Goal: Transaction & Acquisition: Purchase product/service

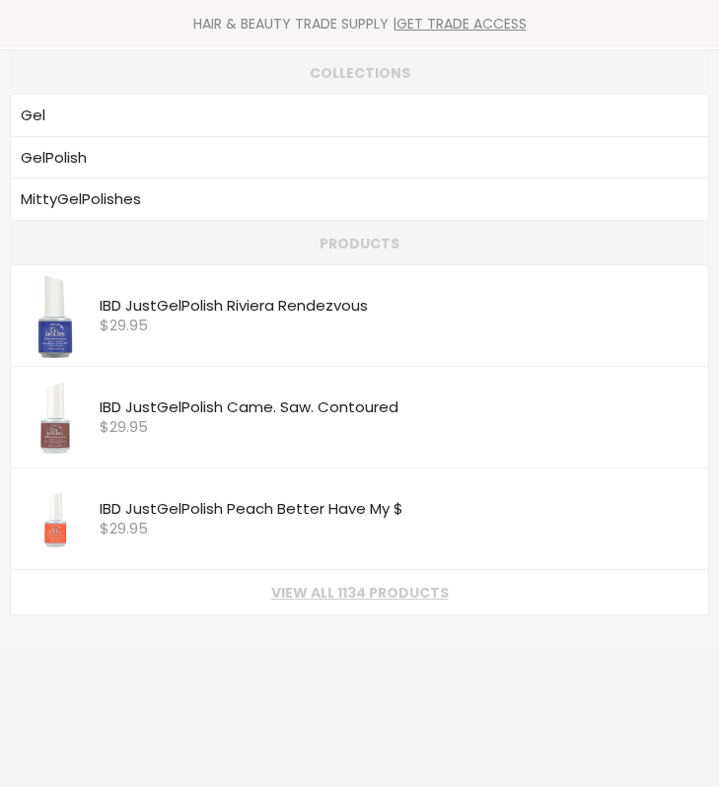
type input "gel"
click at [329, 99] on body "Skip to content HAIR & BEAUTY TRADE SUPPLY | GET TRADE ACCESS HAIR & BEAUTY TRA…" at bounding box center [359, 393] width 719 height 787
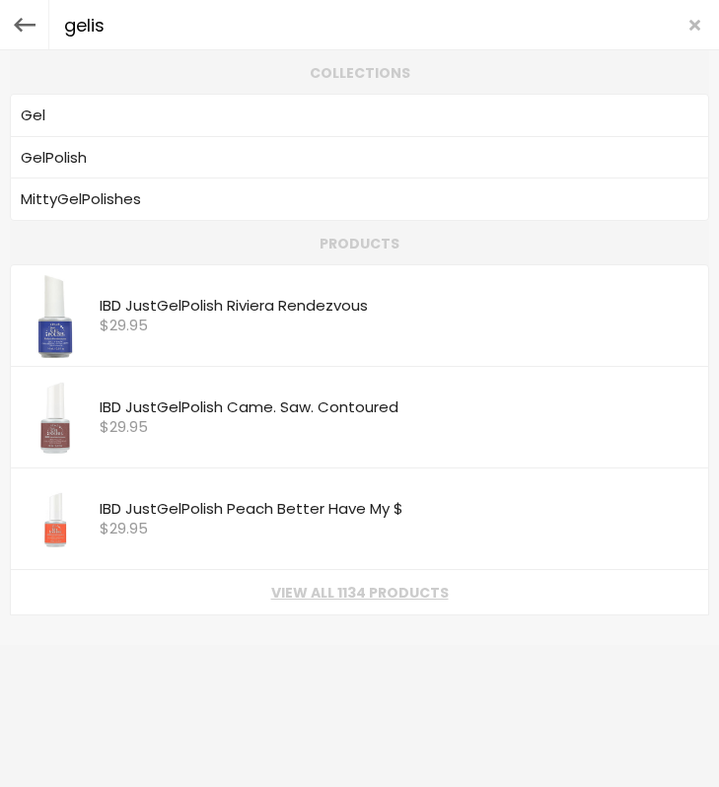
type input "gelish"
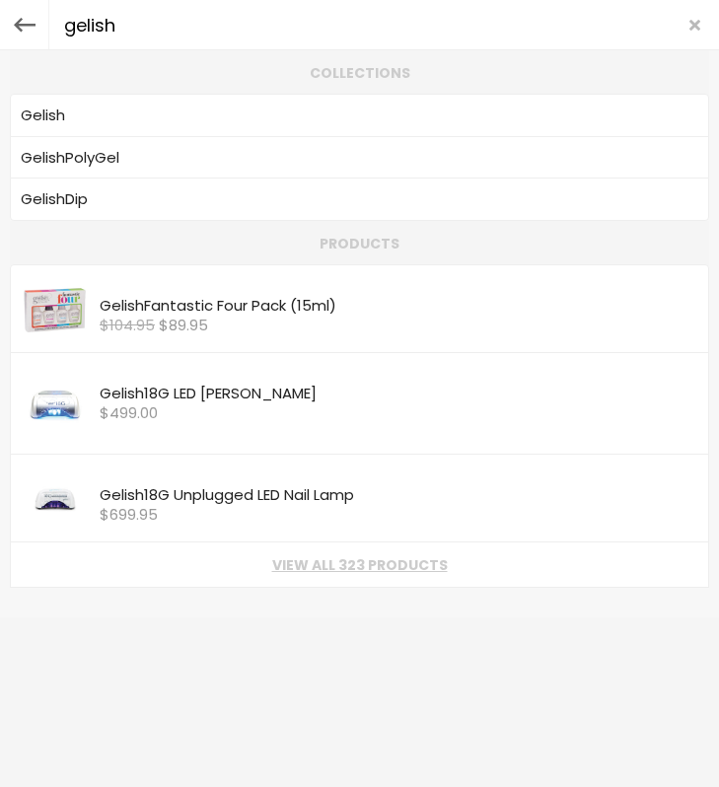
type input "gelish"
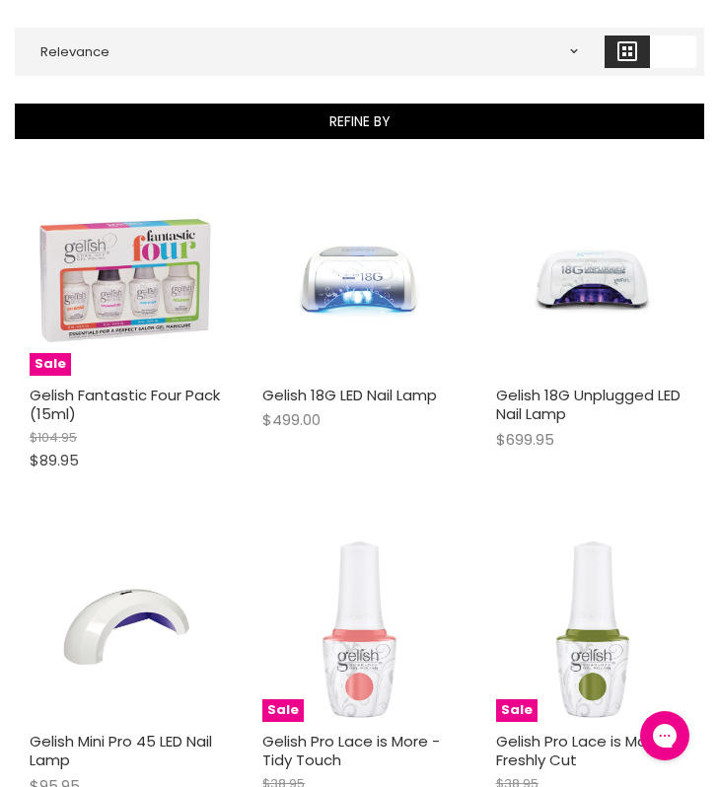
scroll to position [328, 0]
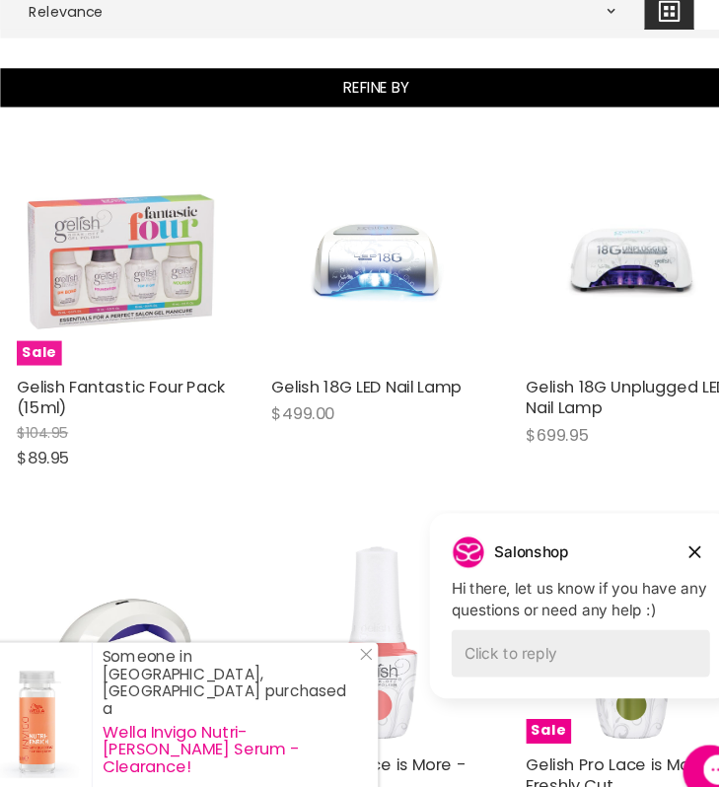
click at [134, 287] on img "Main content" at bounding box center [126, 266] width 193 height 193
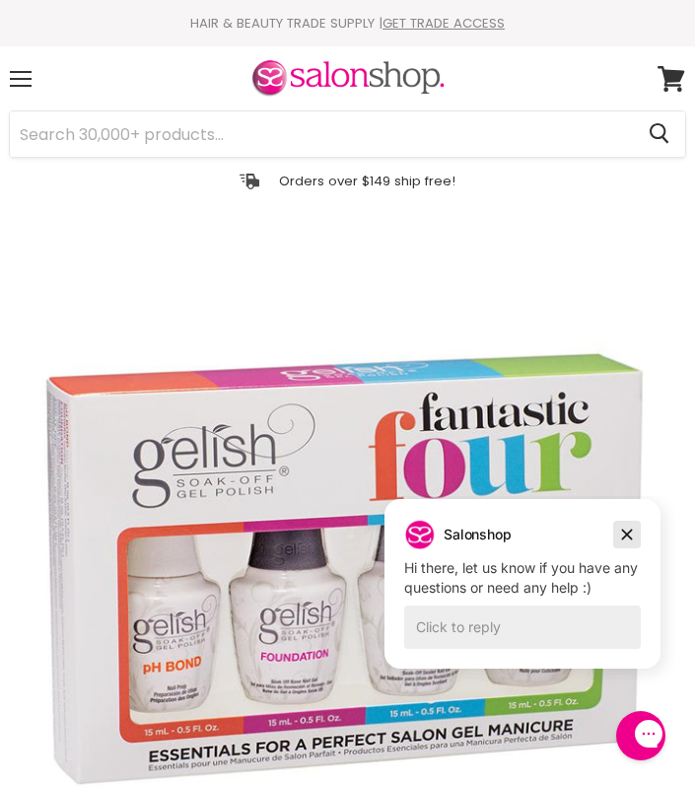
click at [619, 535] on icon "Dismiss campaign" at bounding box center [627, 534] width 20 height 24
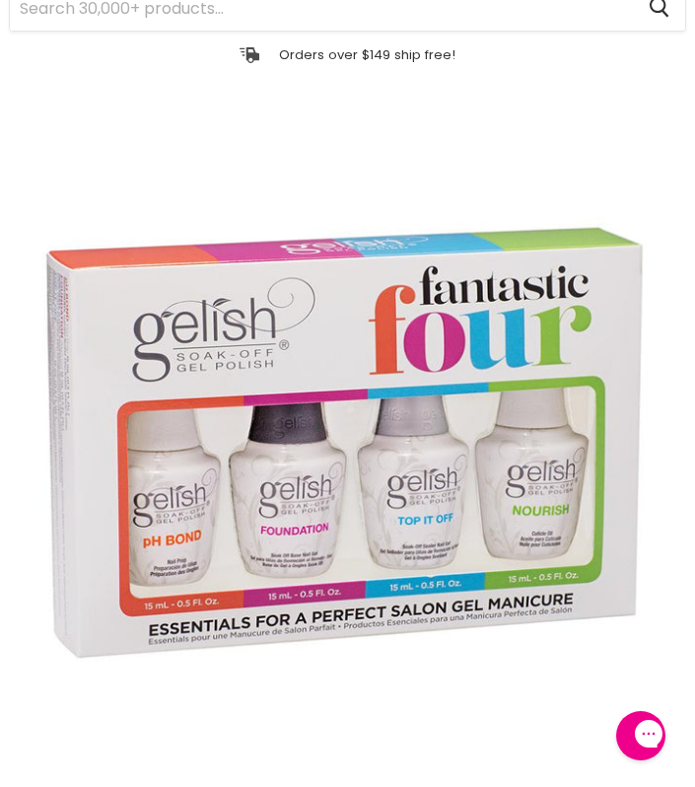
scroll to position [124, 0]
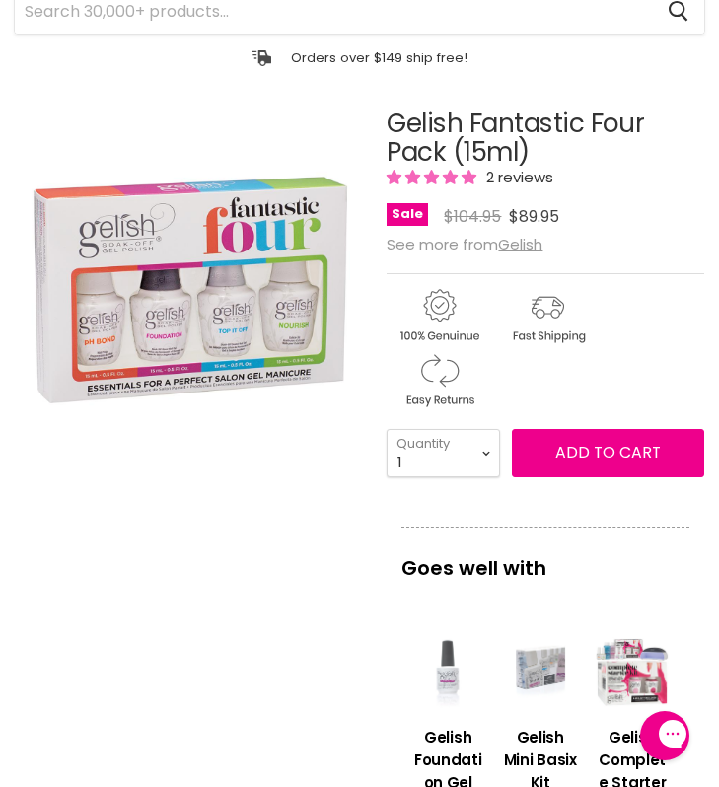
click at [234, 283] on img "Gelish Fantastic Four Pack (15ml) image. Click or Scroll to Zoom." at bounding box center [192, 286] width 355 height 355
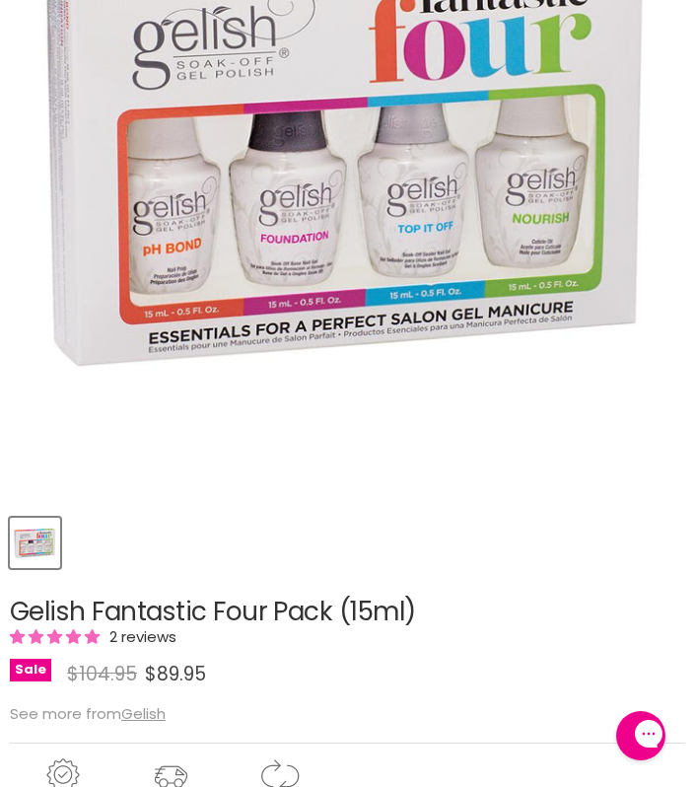
scroll to position [0, 0]
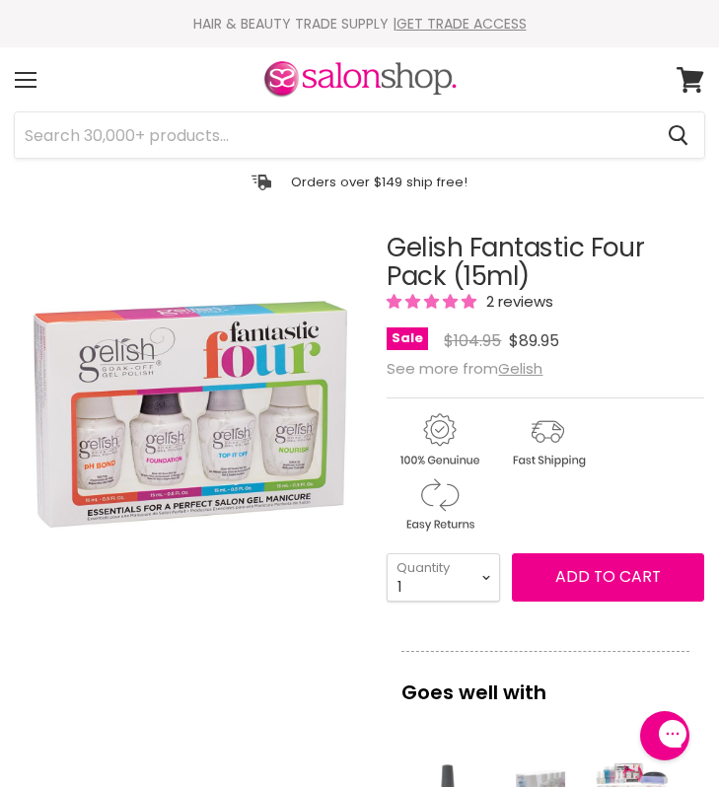
click at [211, 449] on img "Gelish Fantastic Four Pack (15ml) image. Click or Scroll to Zoom." at bounding box center [192, 411] width 355 height 355
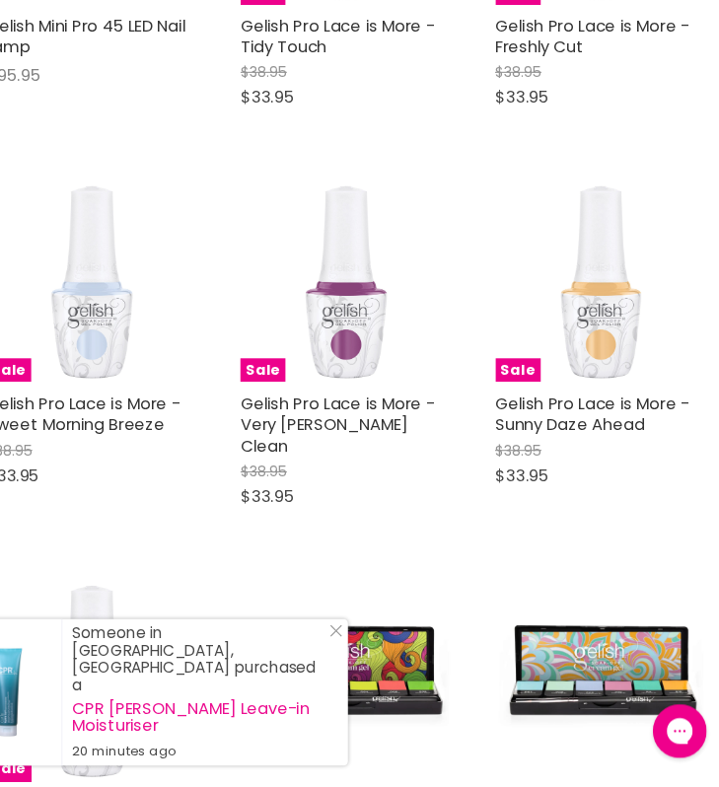
scroll to position [967, 0]
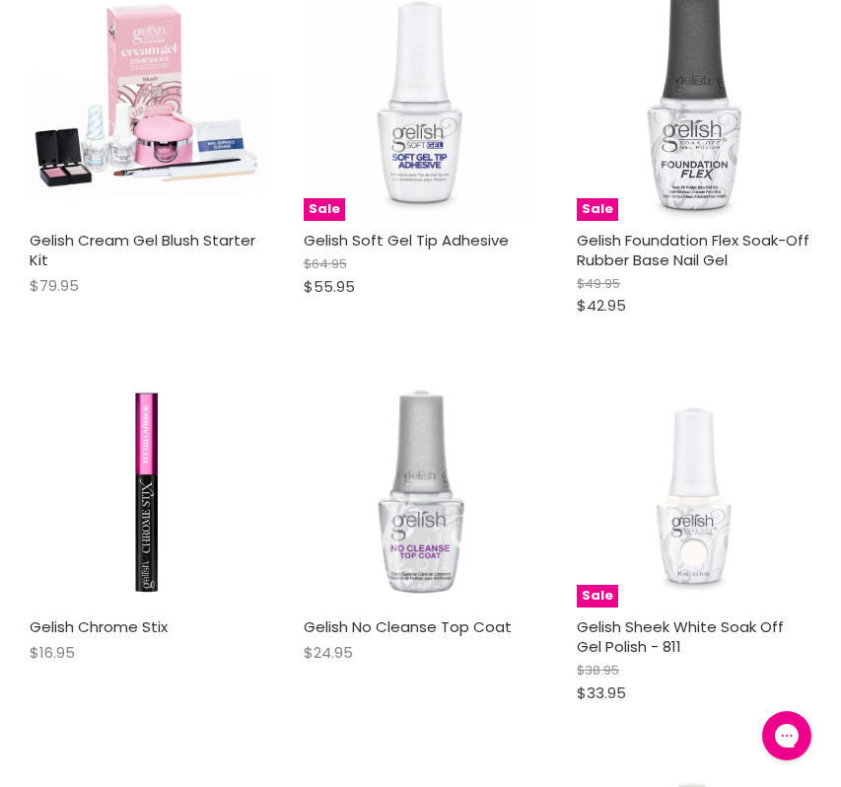
scroll to position [2472, 0]
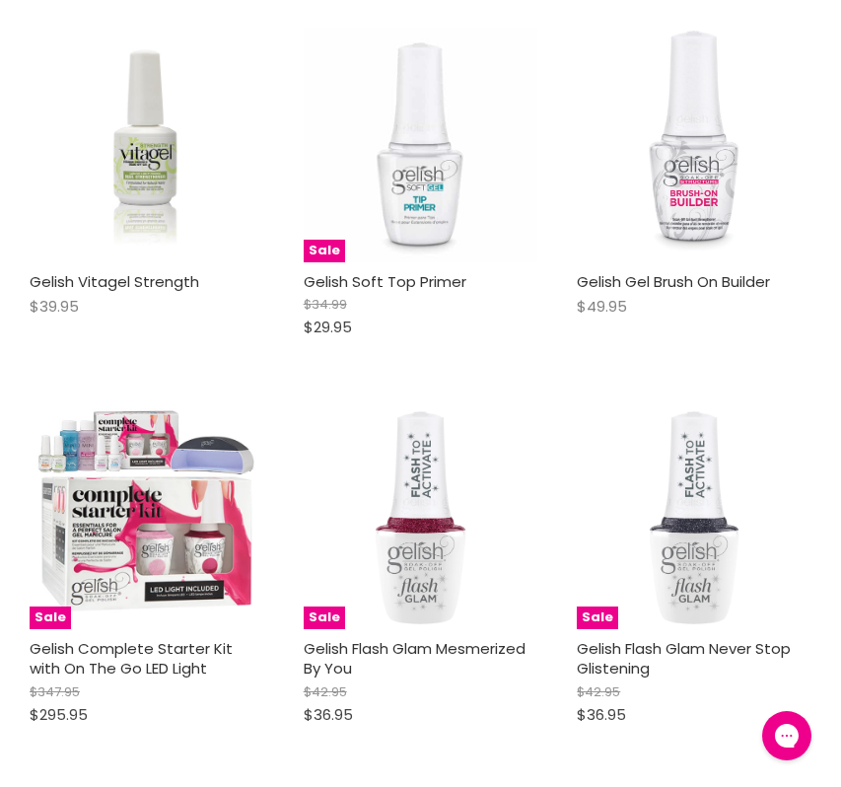
scroll to position [3588, 0]
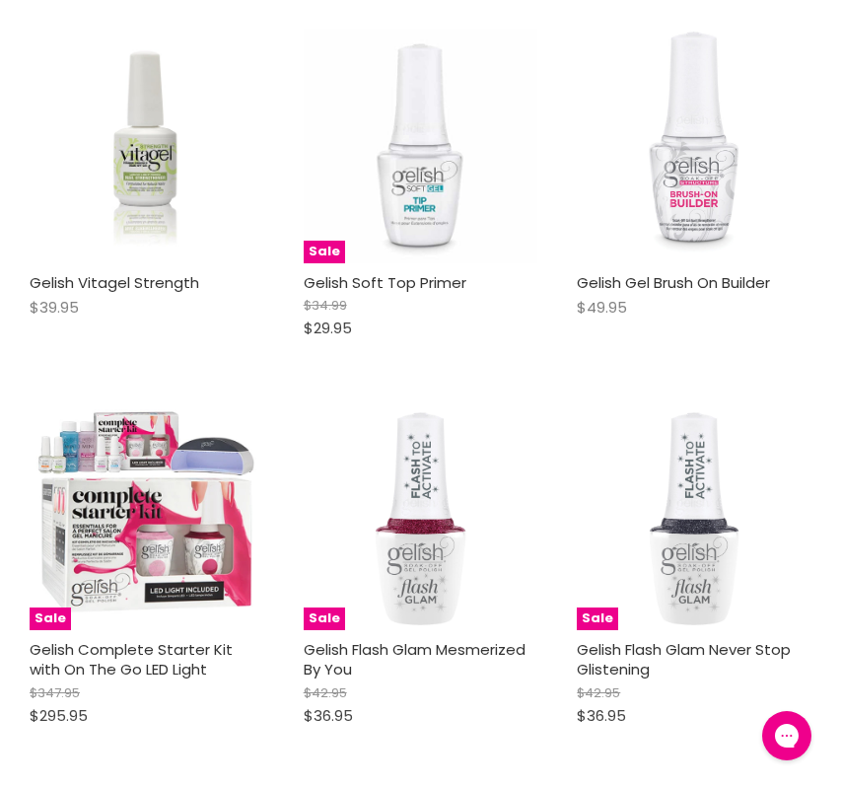
click at [674, 222] on img "Main content" at bounding box center [694, 146] width 120 height 235
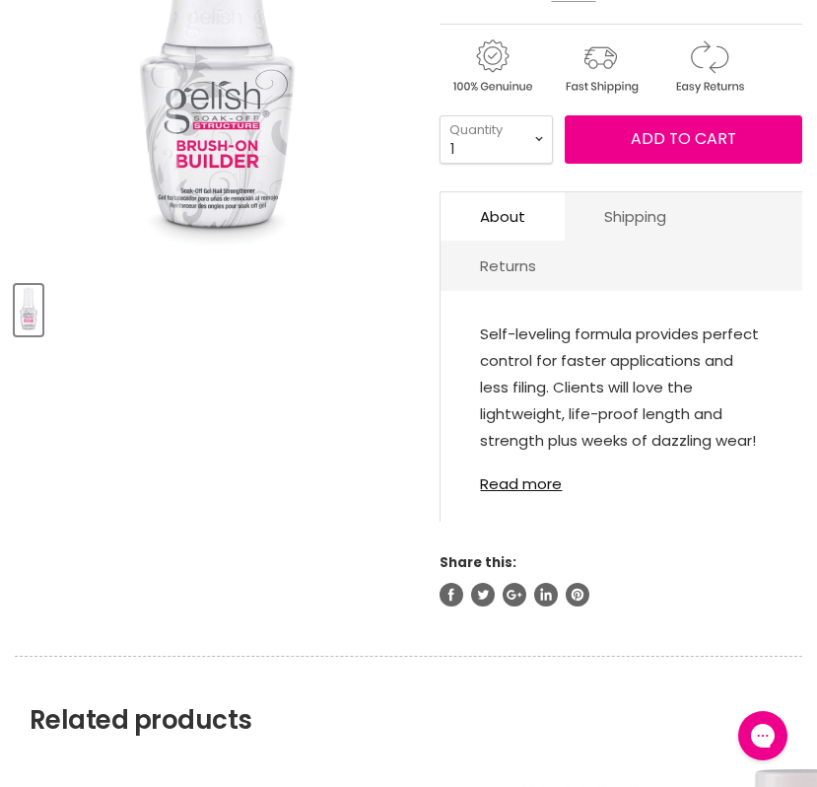
scroll to position [432, 0]
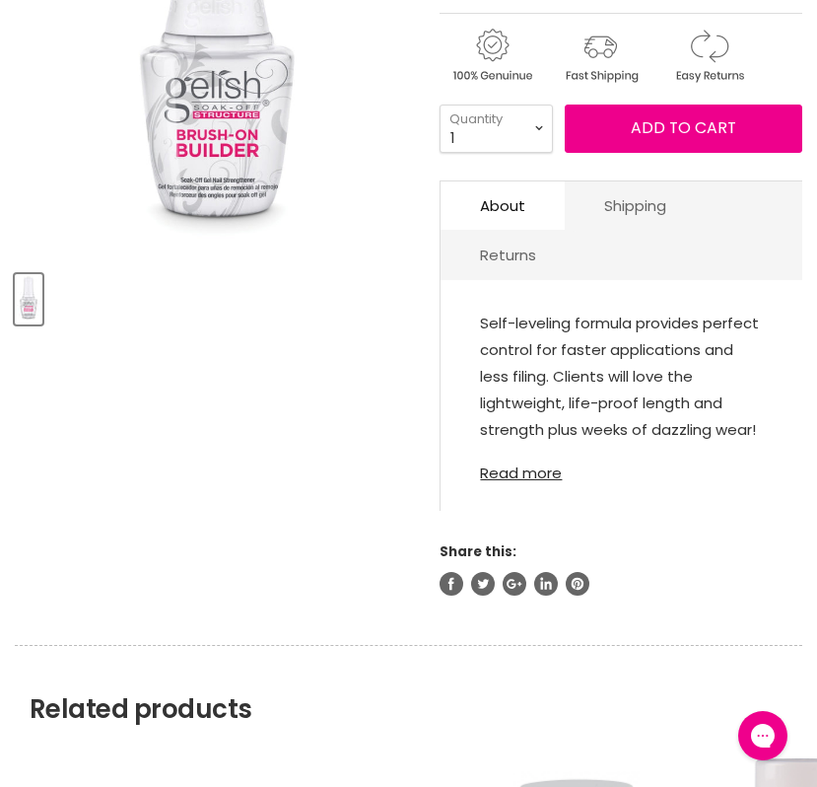
click at [536, 475] on link "Read more" at bounding box center [621, 466] width 283 height 29
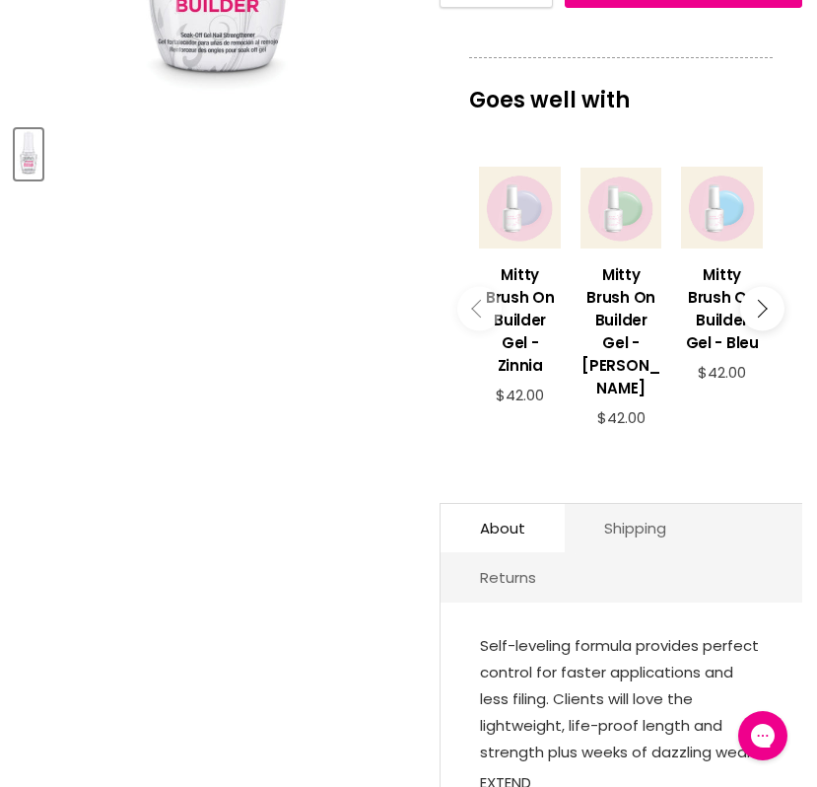
scroll to position [584, 0]
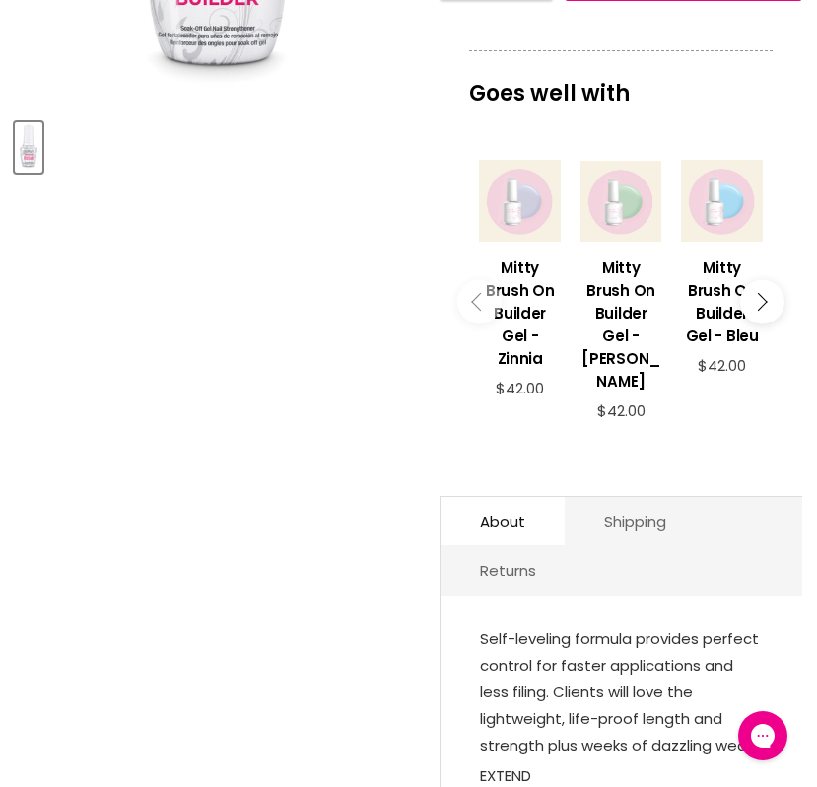
click at [763, 282] on button "Main content" at bounding box center [762, 302] width 44 height 44
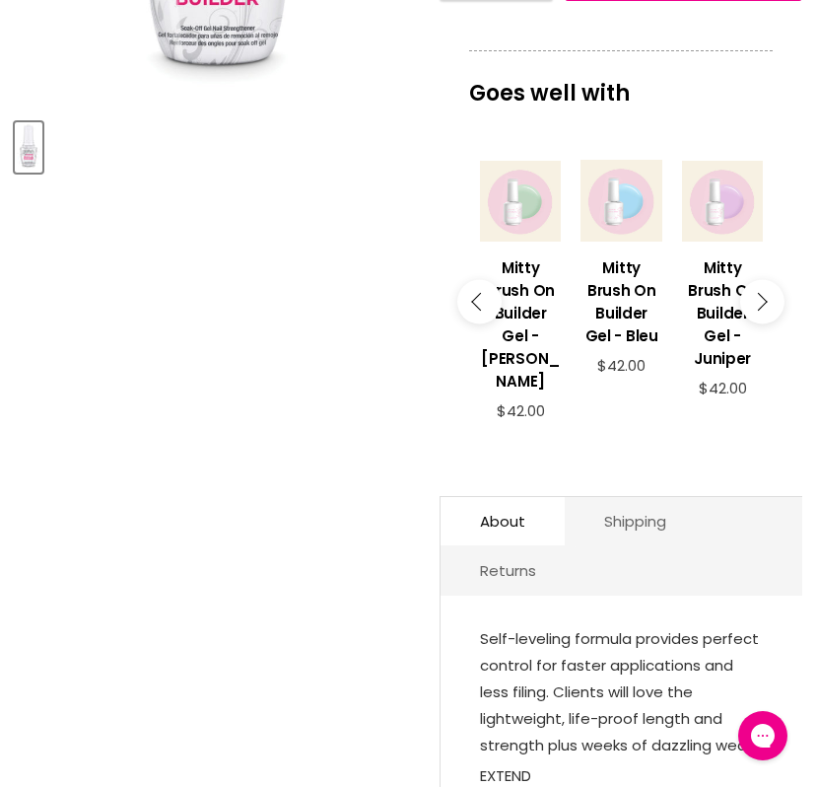
click at [763, 282] on button "Main content" at bounding box center [762, 302] width 44 height 44
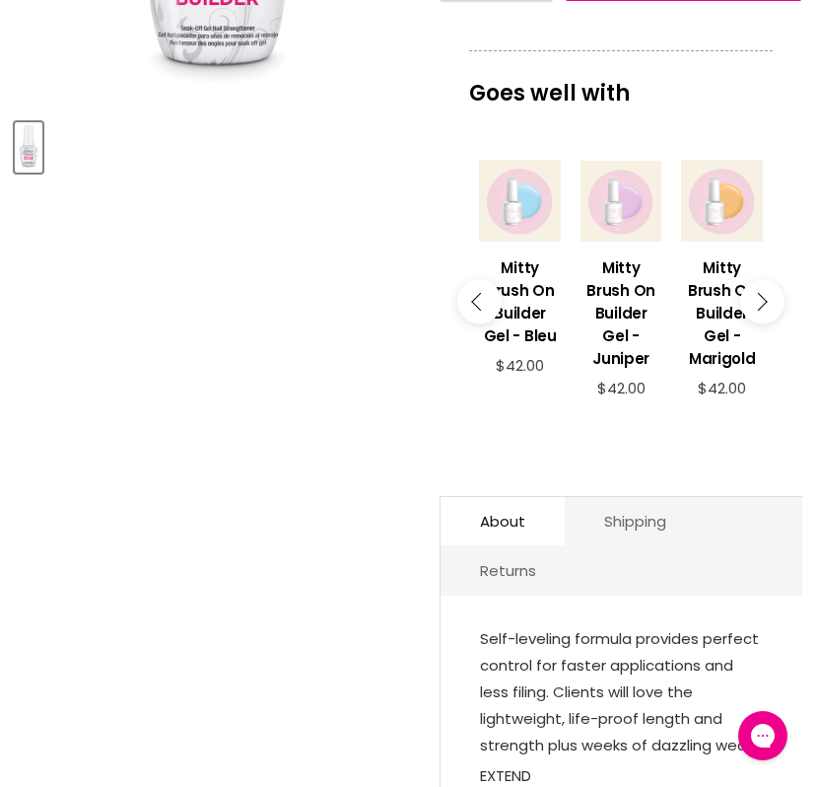
click at [763, 282] on button "Main content" at bounding box center [762, 302] width 44 height 44
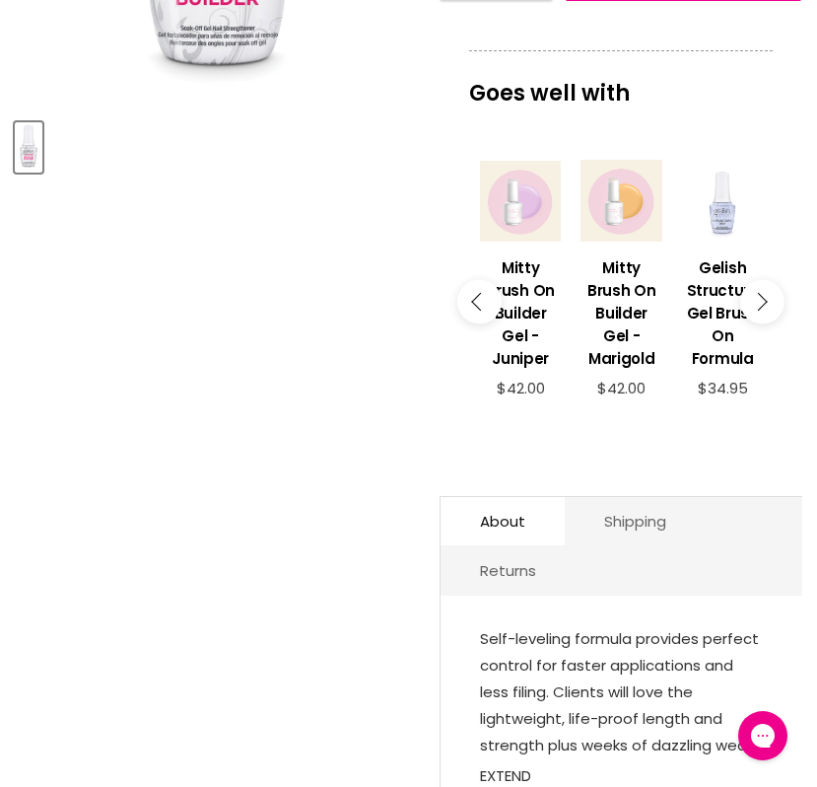
click at [763, 282] on button "Main content" at bounding box center [762, 302] width 44 height 44
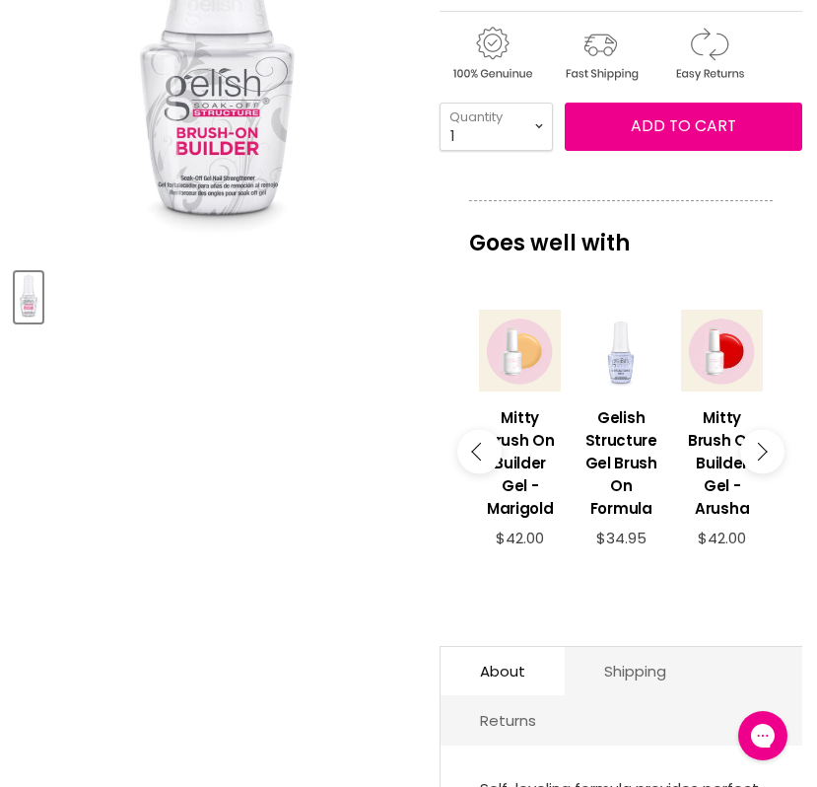
scroll to position [419, 0]
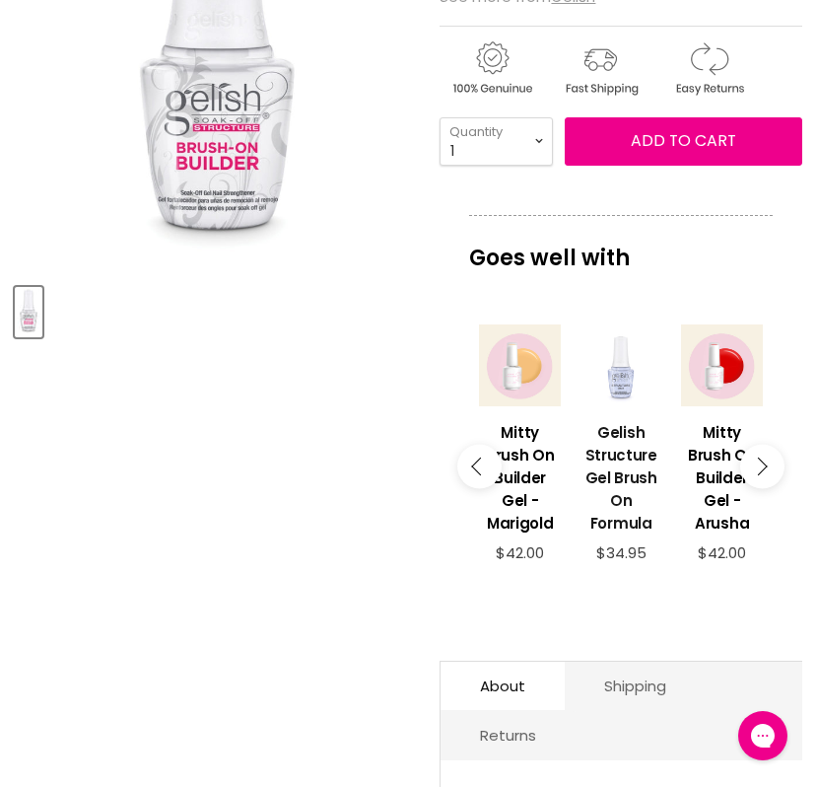
click at [621, 436] on h3 "Gelish Structure Gel Brush On Formula" at bounding box center [622, 477] width 82 height 113
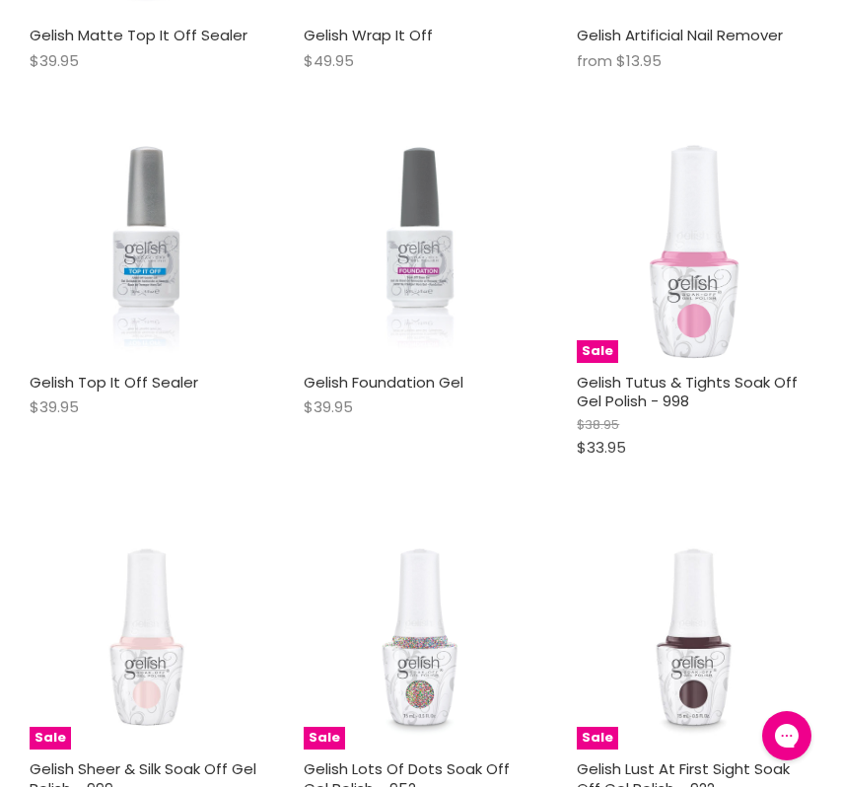
scroll to position [2310, 0]
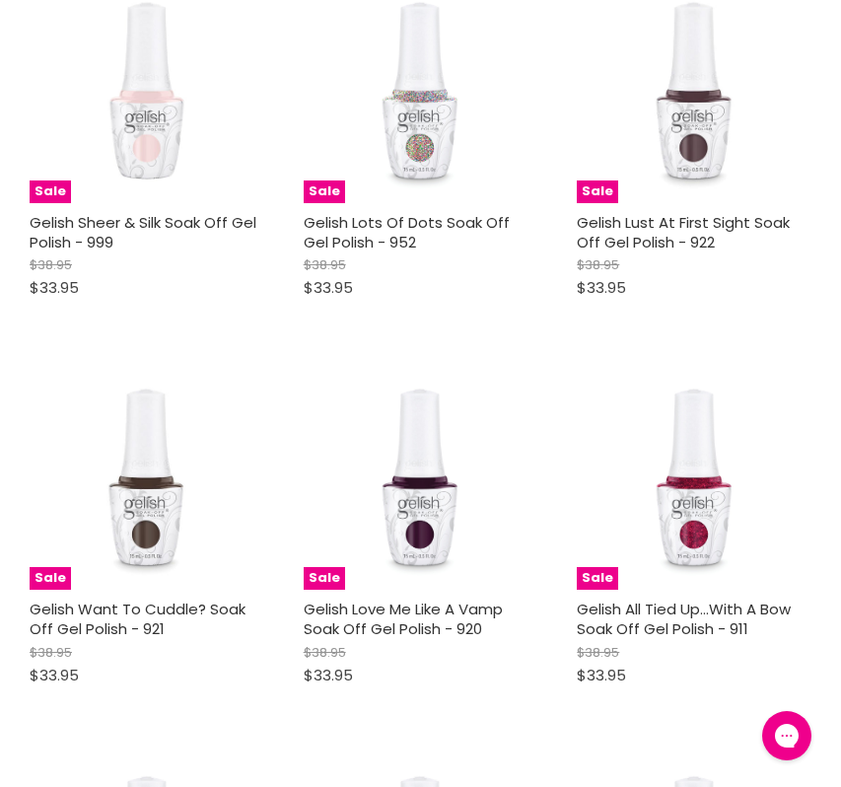
scroll to position [2838, 0]
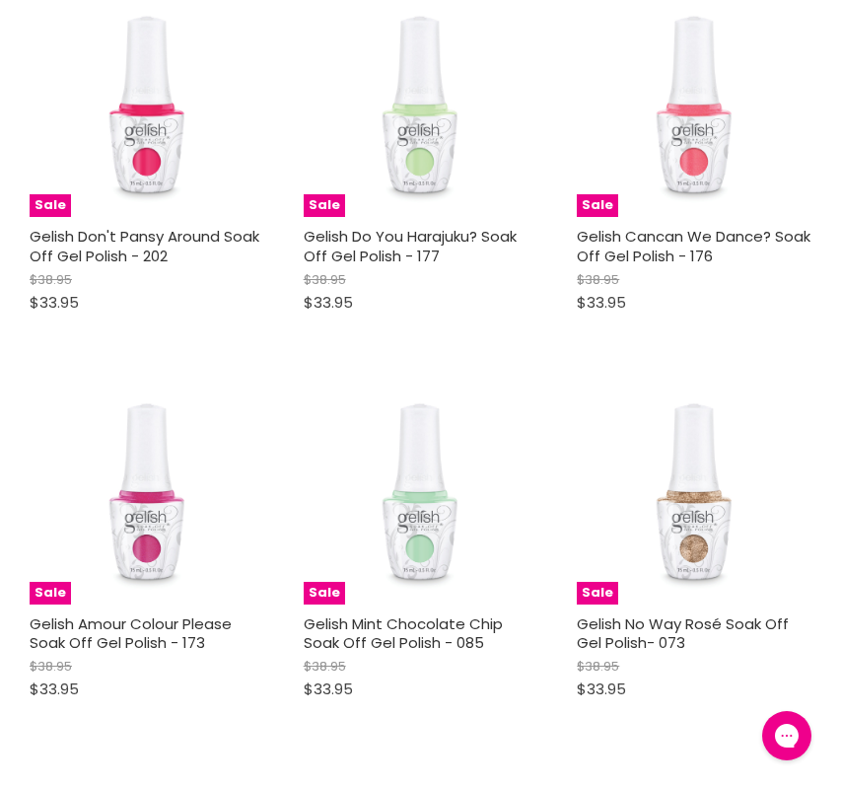
scroll to position [6347, 0]
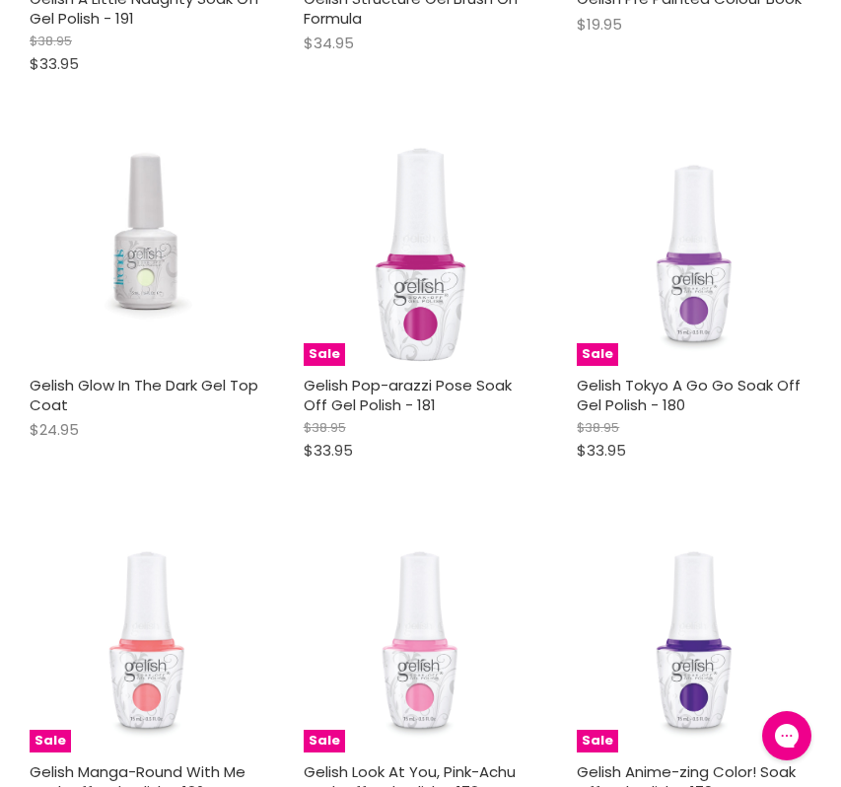
scroll to position [11623, 0]
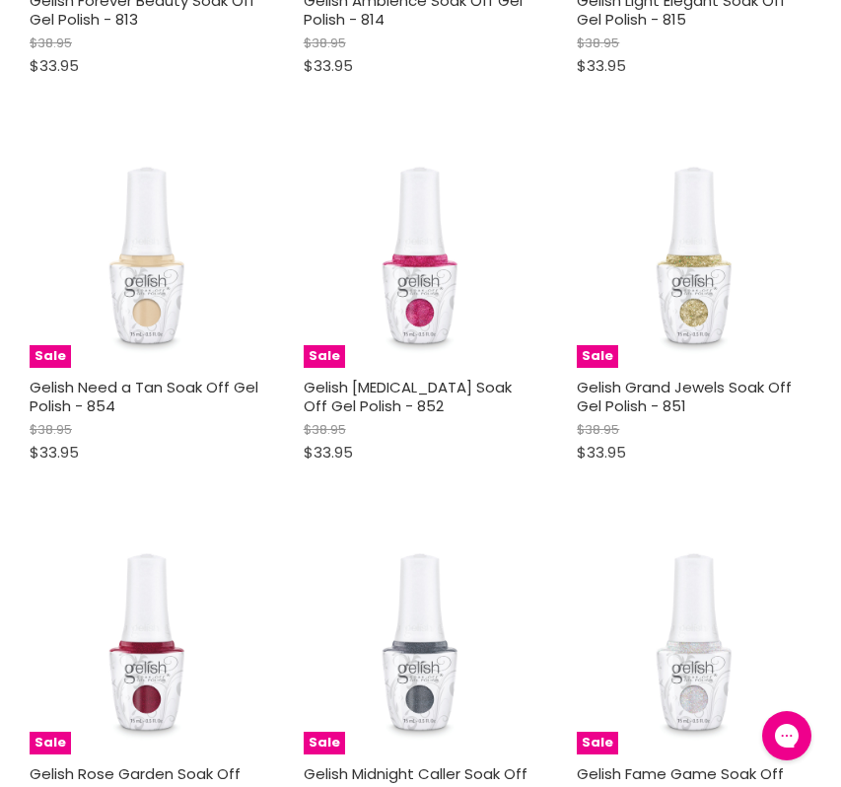
scroll to position [12784, 0]
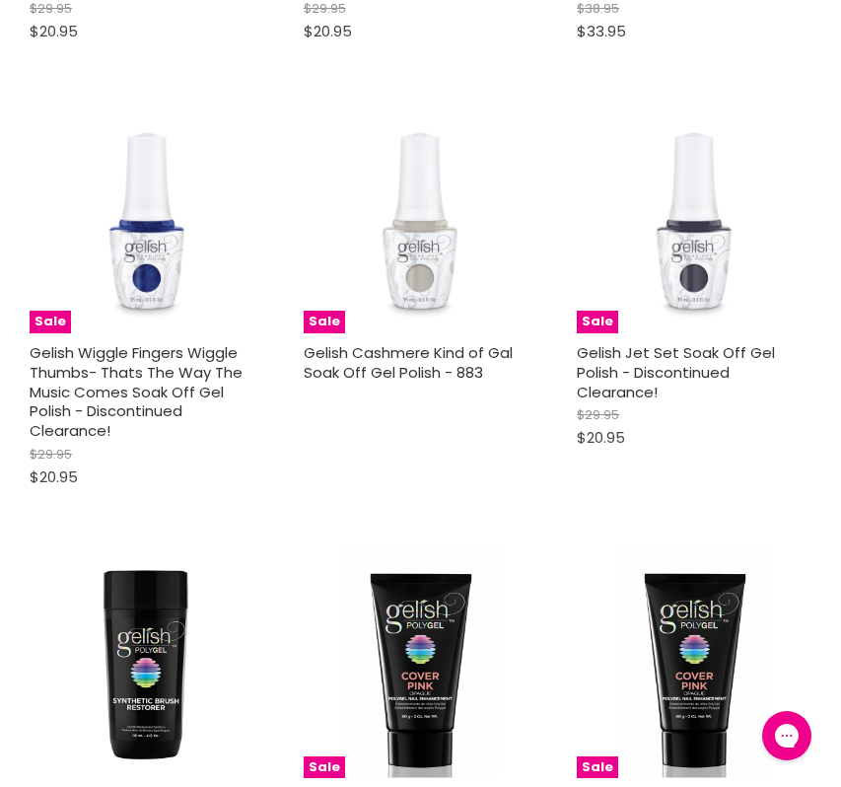
scroll to position [18300, 0]
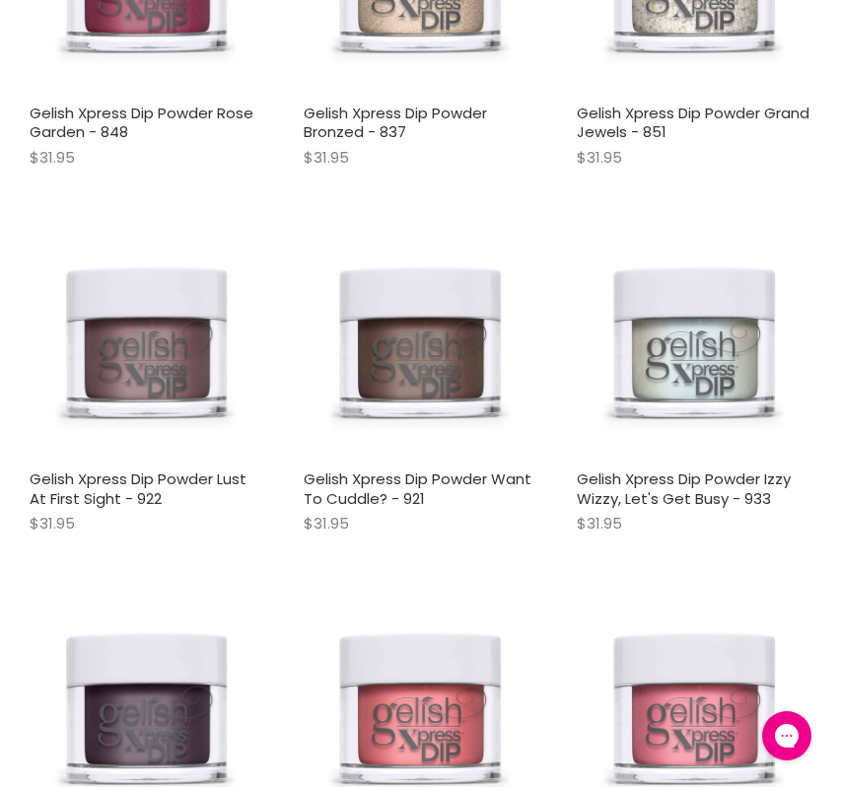
scroll to position [20859, 0]
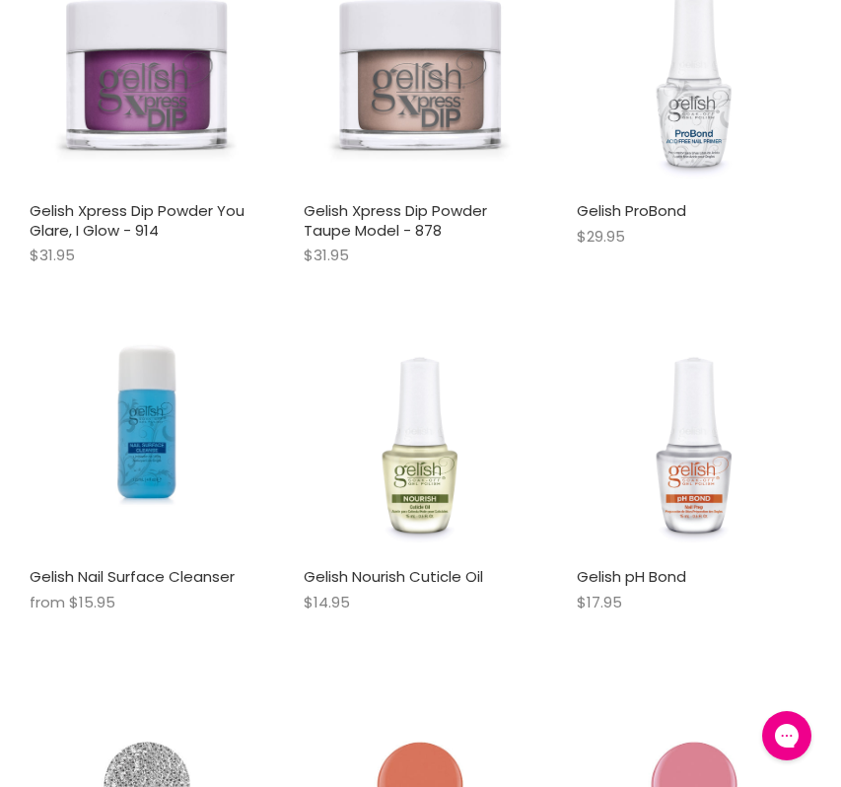
scroll to position [25518, 0]
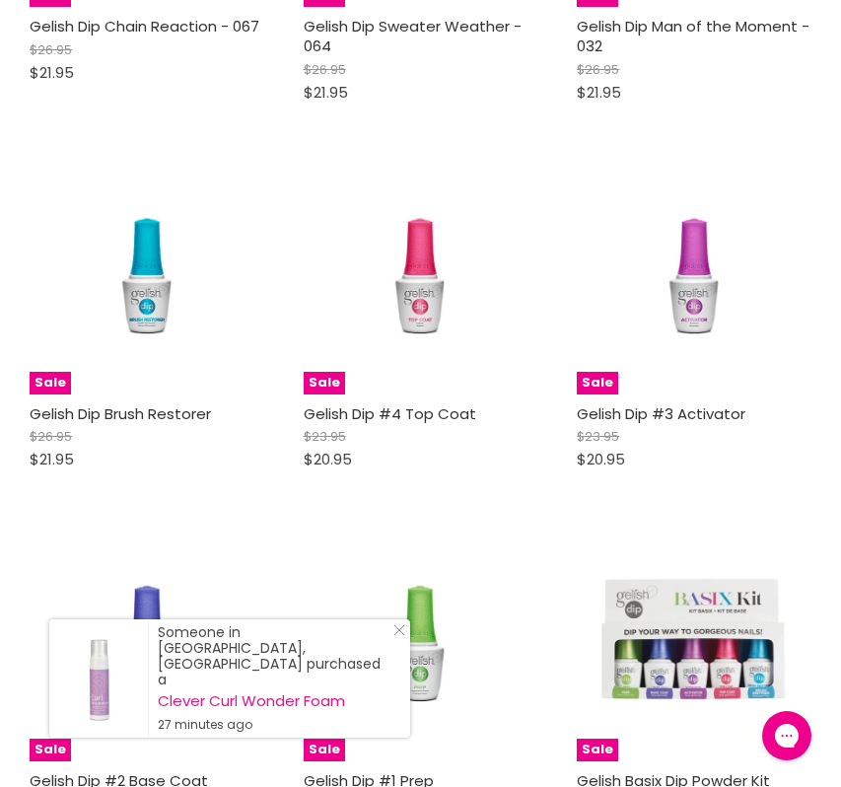
scroll to position [30257, 0]
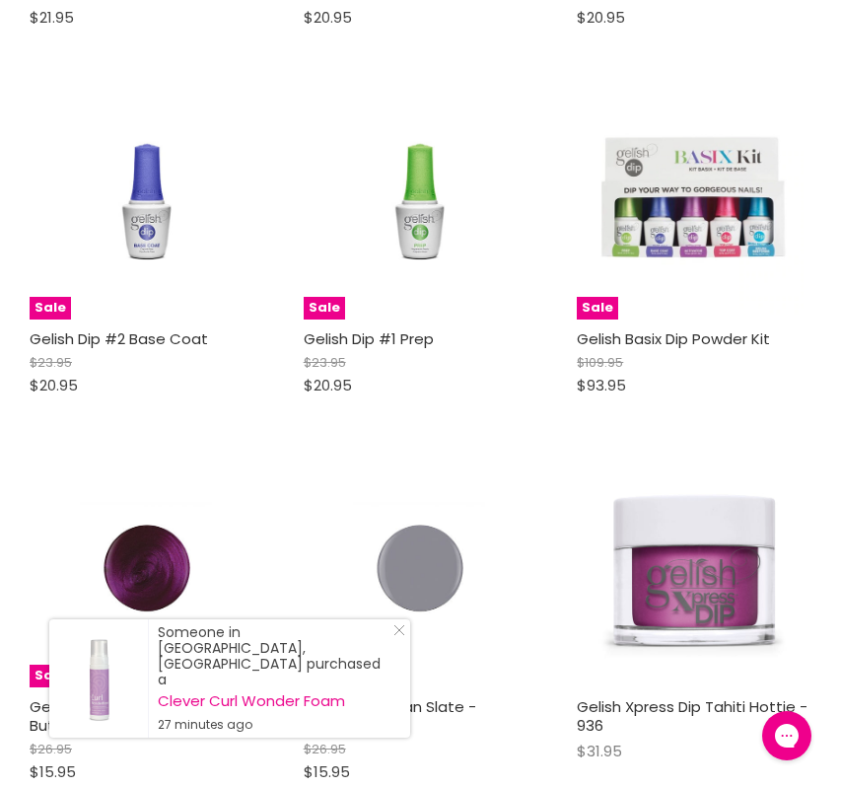
scroll to position [30734, 0]
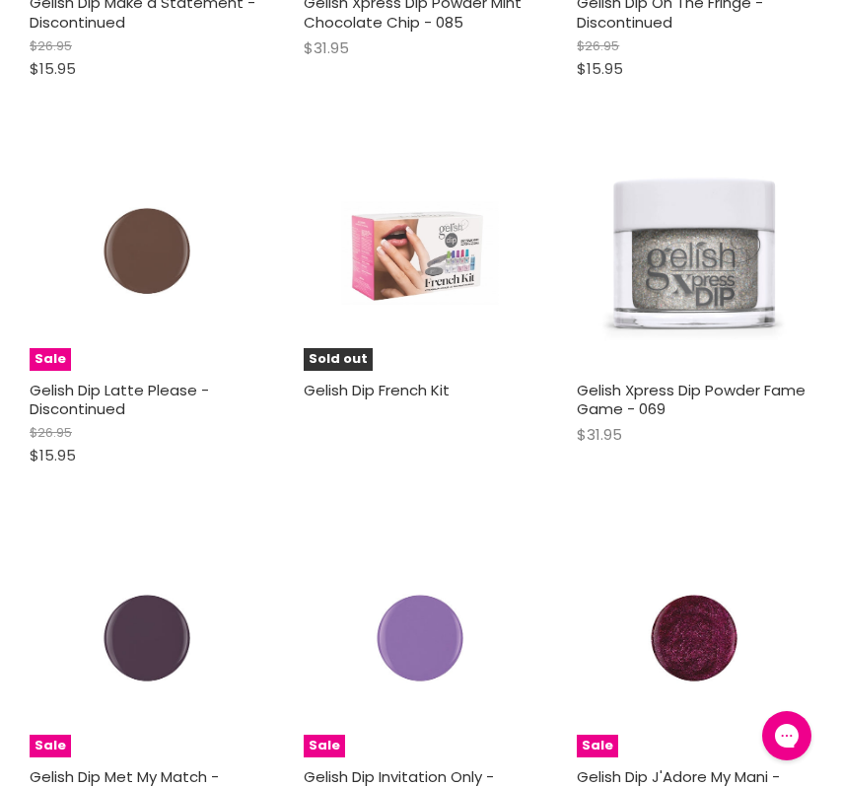
scroll to position [36033, 0]
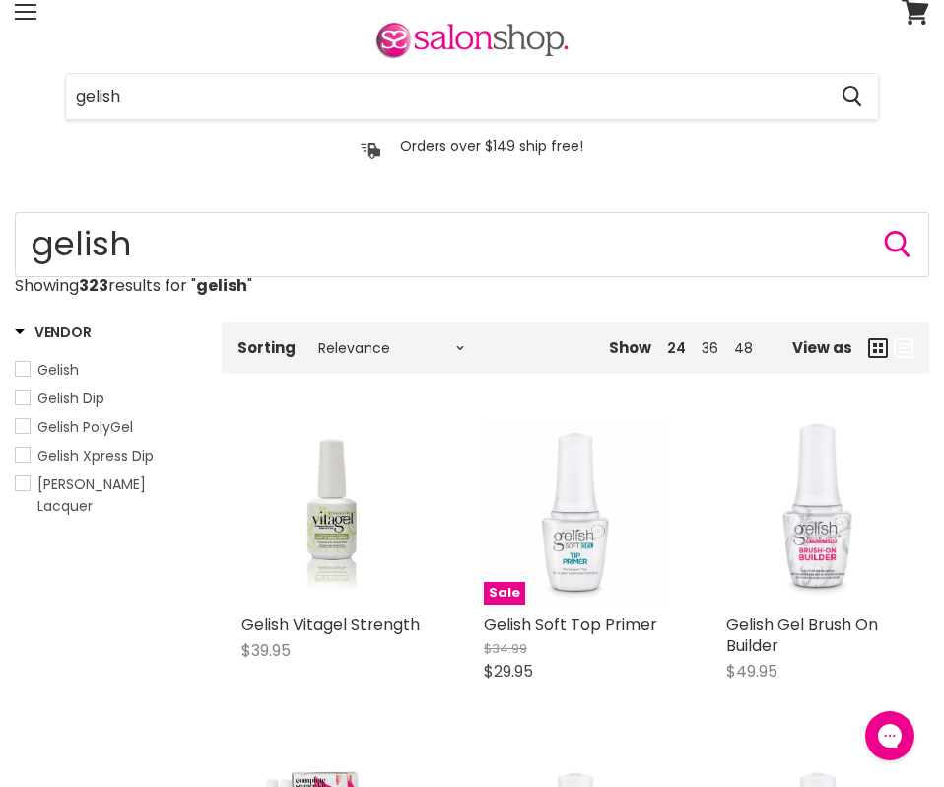
scroll to position [69, 0]
click at [378, 105] on input "gelish" at bounding box center [446, 97] width 760 height 45
click at [840, 409] on div "Gelish Gel Brush On Builder $49.95 Gelish Quick shop Add to cart" at bounding box center [818, 561] width 223 height 318
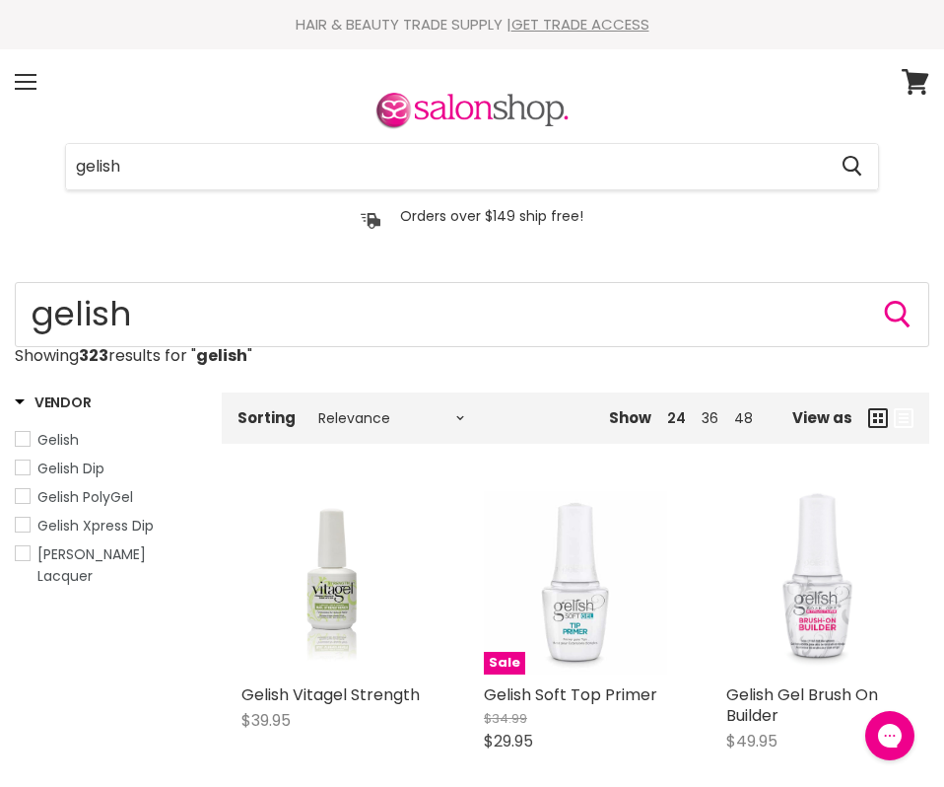
click at [470, 139] on div "gelish Cancel Orders over $149 ship free!" at bounding box center [472, 162] width 915 height 146
click at [475, 163] on input "gelish" at bounding box center [446, 166] width 760 height 45
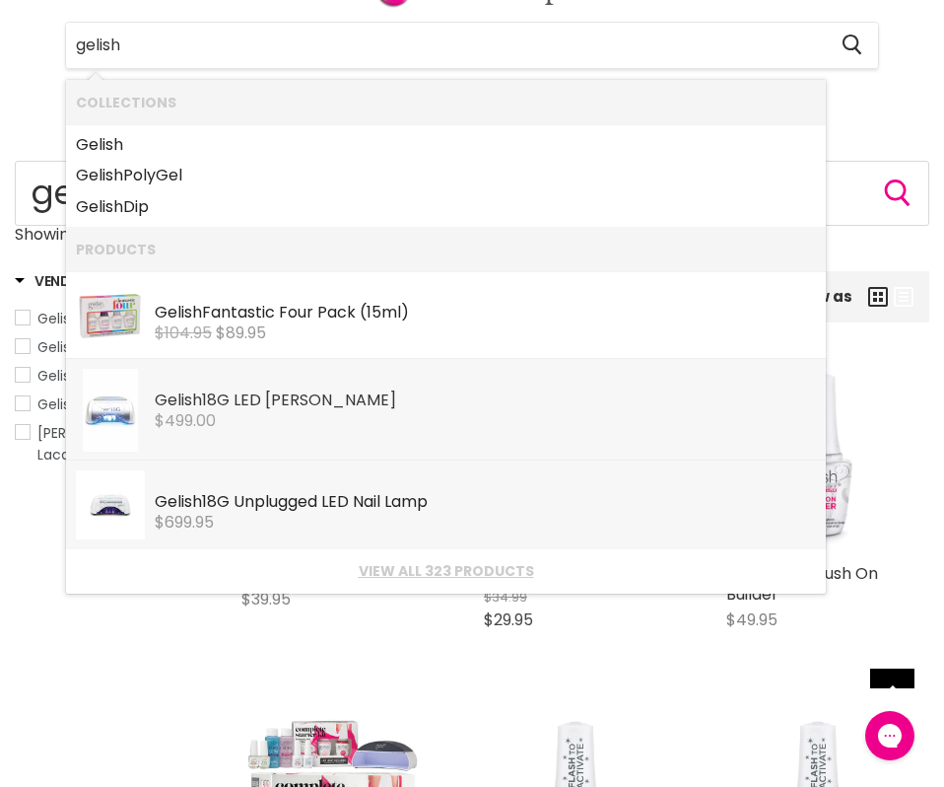
scroll to position [132, 0]
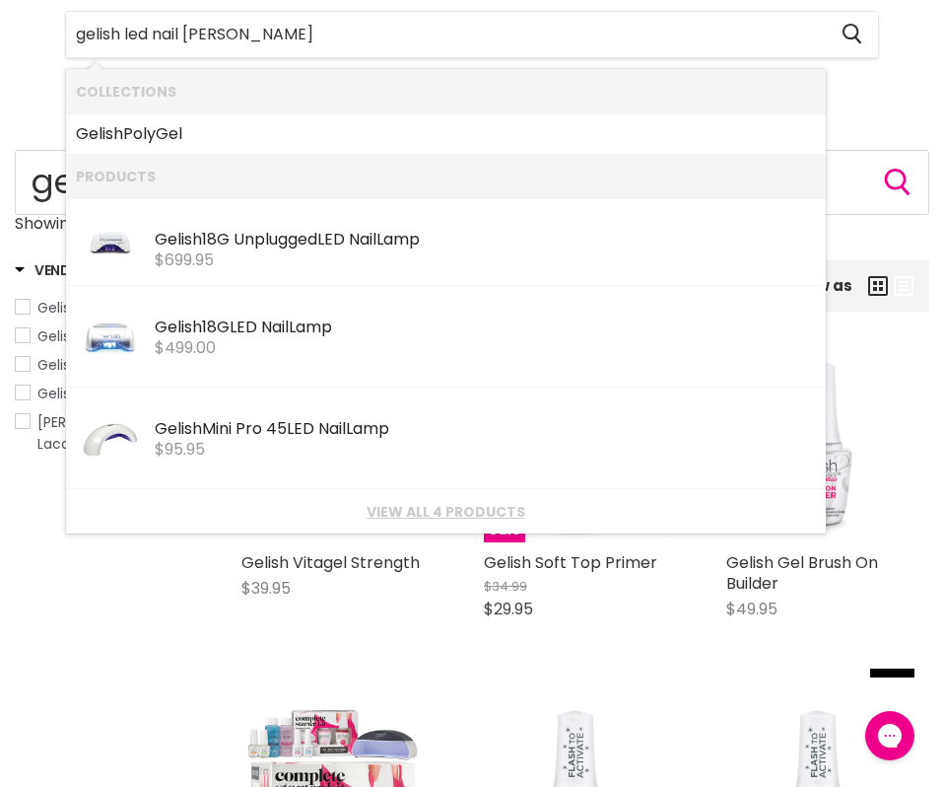
type input "gelish led nail lamp"
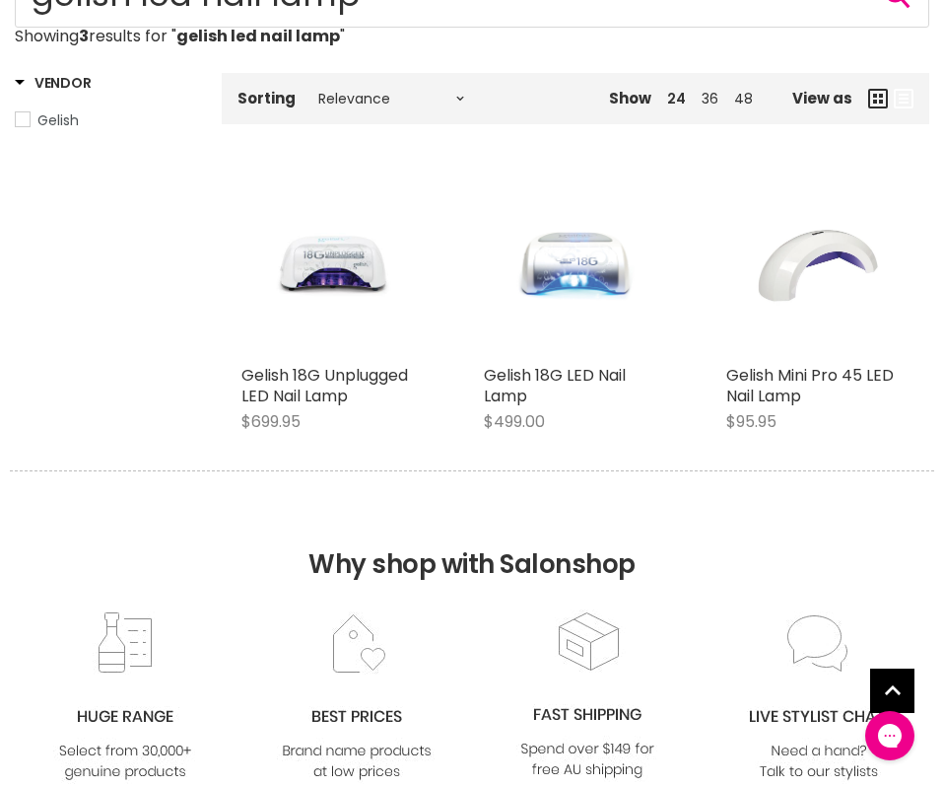
click at [814, 244] on img "Main content" at bounding box center [818, 263] width 122 height 183
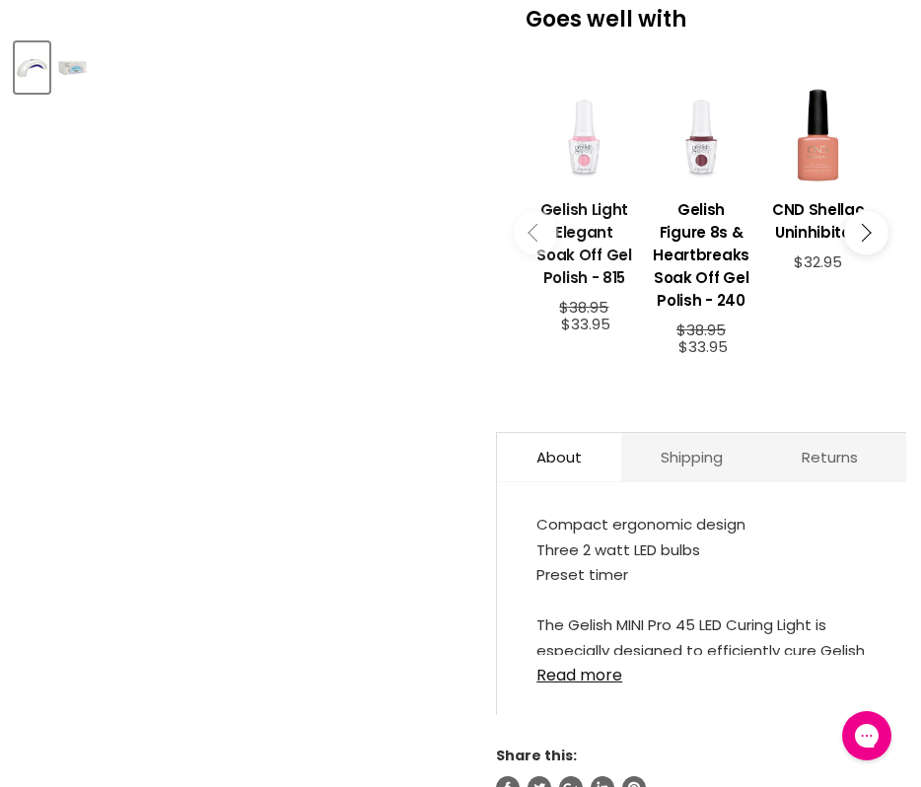
scroll to position [959, 0]
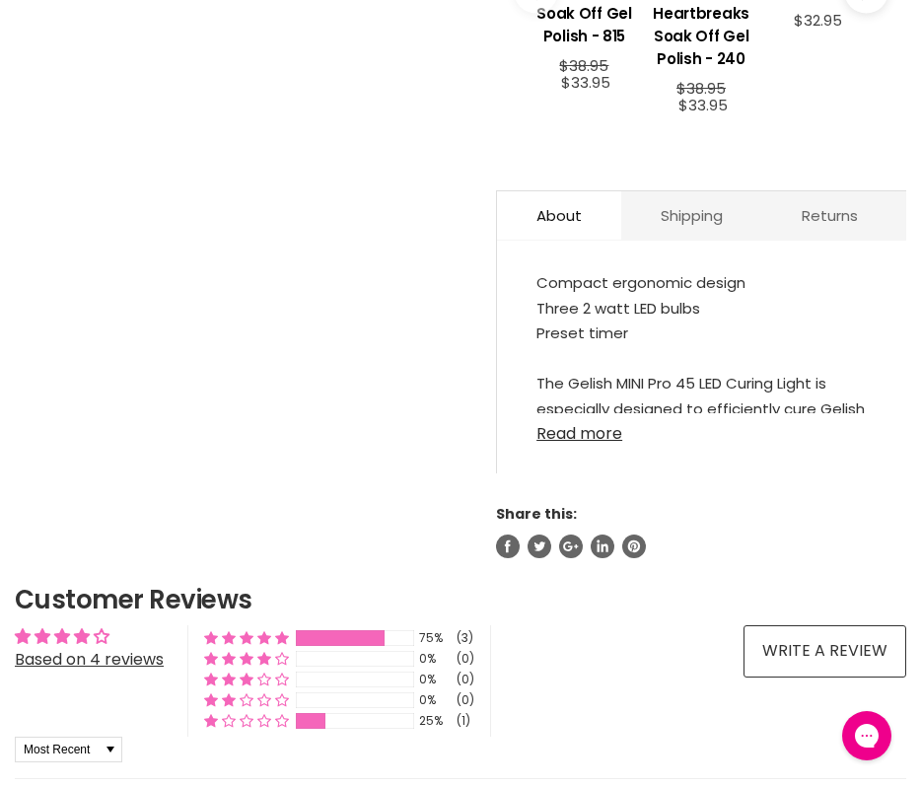
click at [591, 438] on link "Read more" at bounding box center [701, 428] width 330 height 30
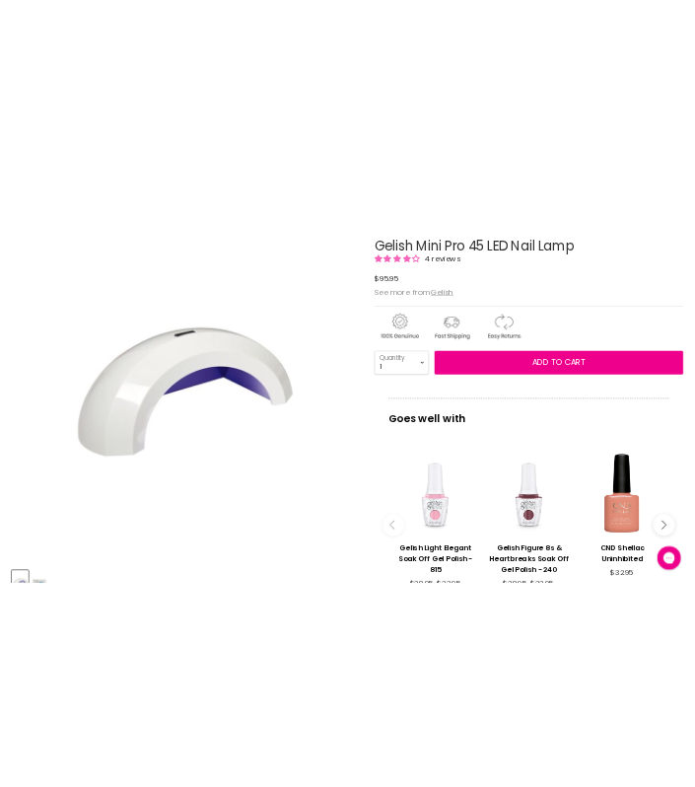
scroll to position [217, 0]
